Goal: Task Accomplishment & Management: Manage account settings

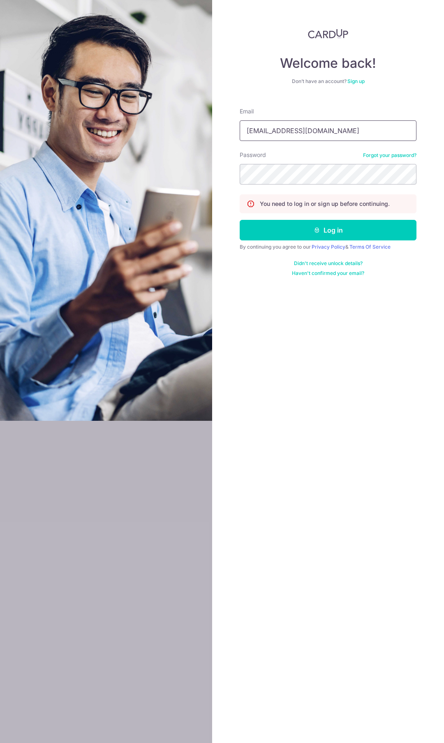
click at [293, 125] on input "nicholasleewt@gmail.com" at bounding box center [328, 130] width 177 height 21
type input "[EMAIL_ADDRESS][DOMAIN_NAME]"
click at [282, 222] on button "Log in" at bounding box center [328, 230] width 177 height 21
